Goal: Check status: Check status

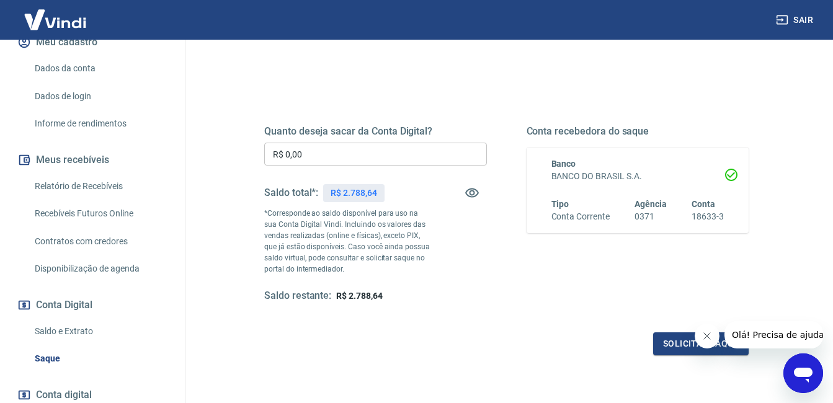
scroll to position [186, 0]
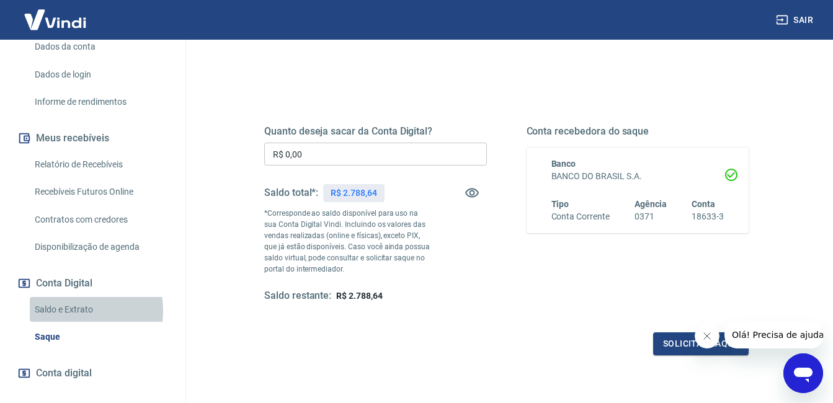
click at [63, 311] on link "Saldo e Extrato" at bounding box center [100, 309] width 141 height 25
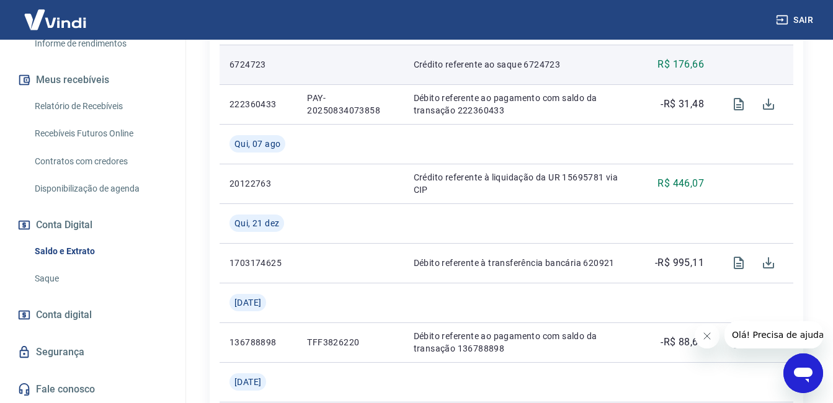
scroll to position [992, 0]
